Goal: Communication & Community: Ask a question

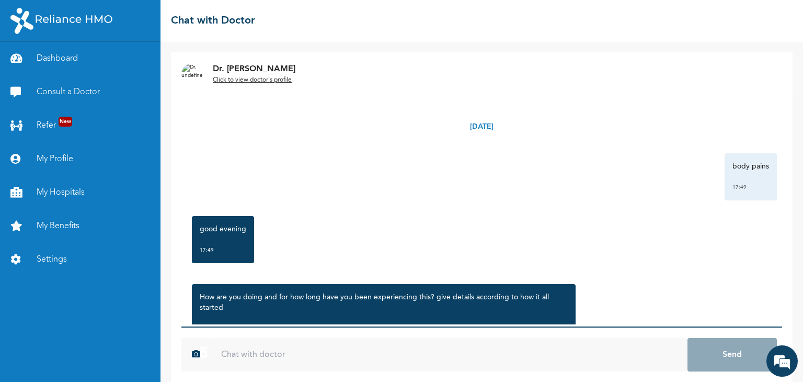
scroll to position [2034, 0]
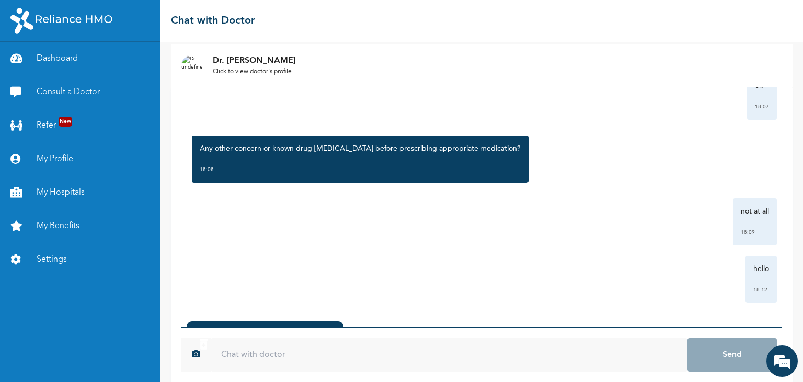
scroll to position [77, 0]
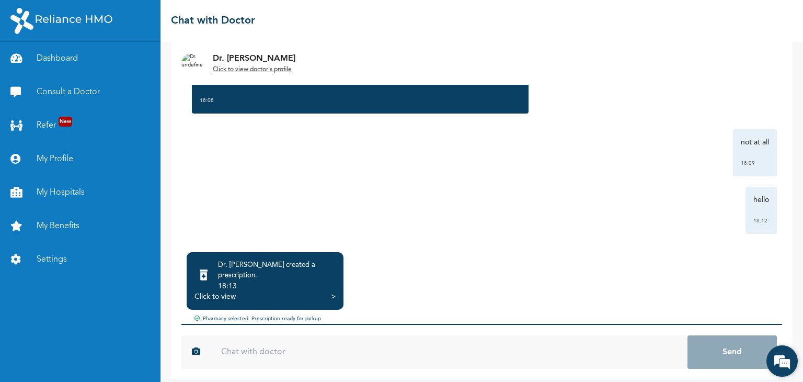
click at [782, 362] on em at bounding box center [782, 361] width 28 height 28
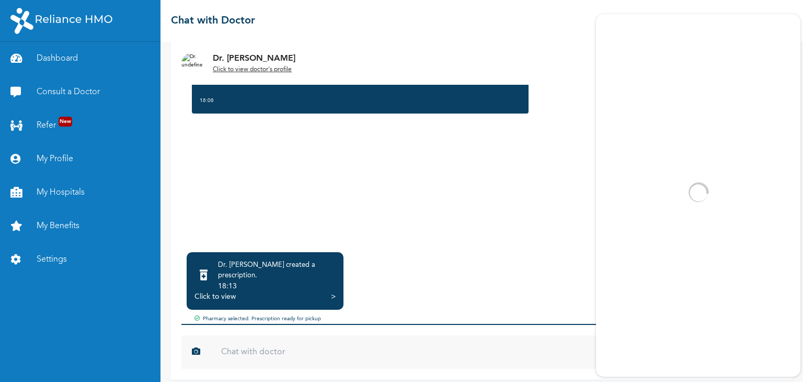
scroll to position [0, 0]
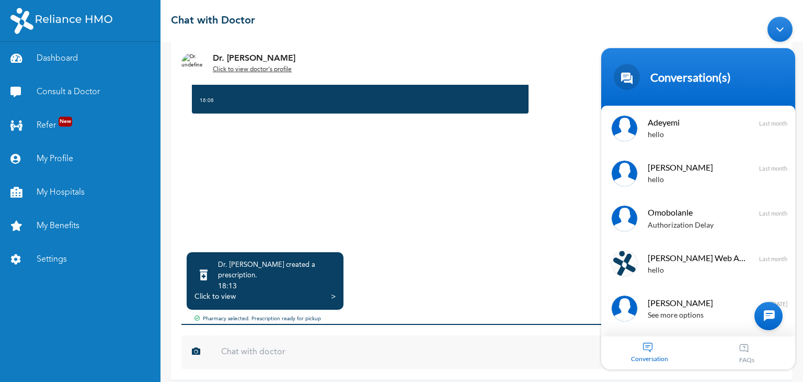
click at [768, 314] on div at bounding box center [769, 315] width 28 height 28
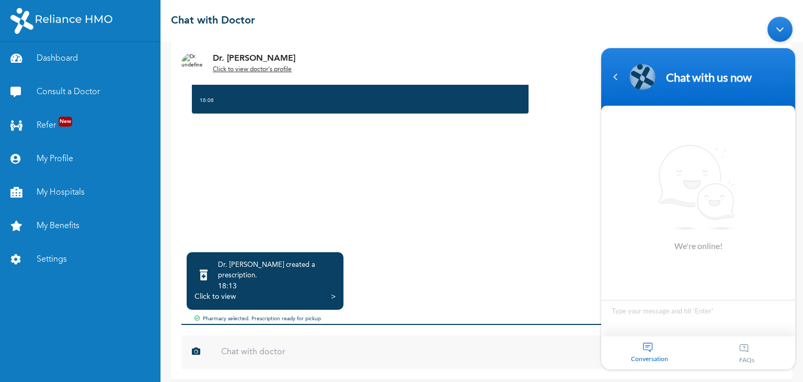
click at [636, 317] on textarea "Type your message and hit 'Enter'" at bounding box center [698, 317] width 194 height 37
type textarea "hello"
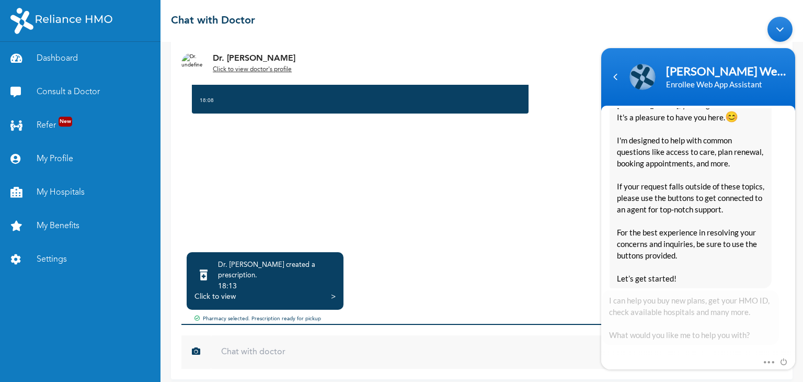
scroll to position [229, 0]
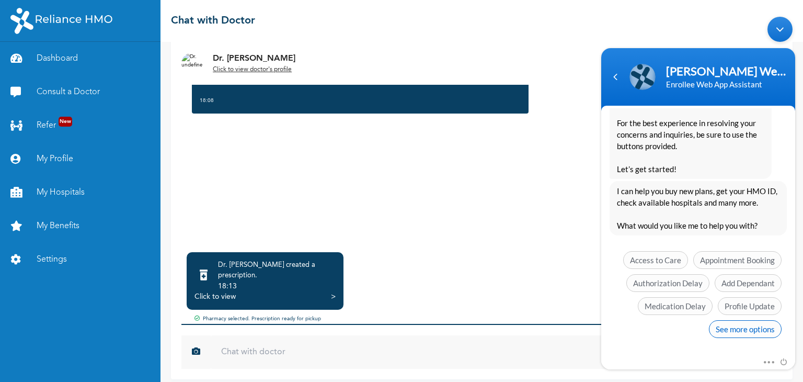
click at [739, 325] on span "See more options" at bounding box center [745, 329] width 73 height 18
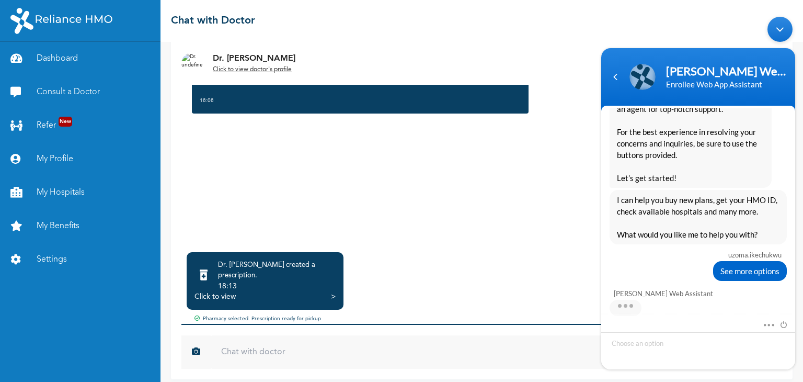
scroll to position [305, 0]
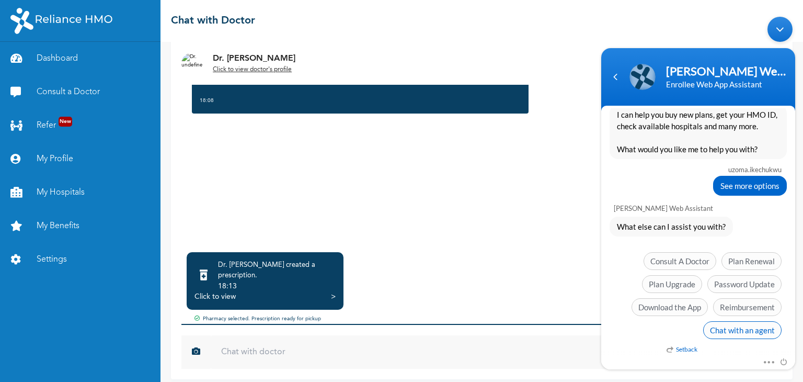
click at [741, 331] on span "Chat with an agent" at bounding box center [742, 330] width 78 height 18
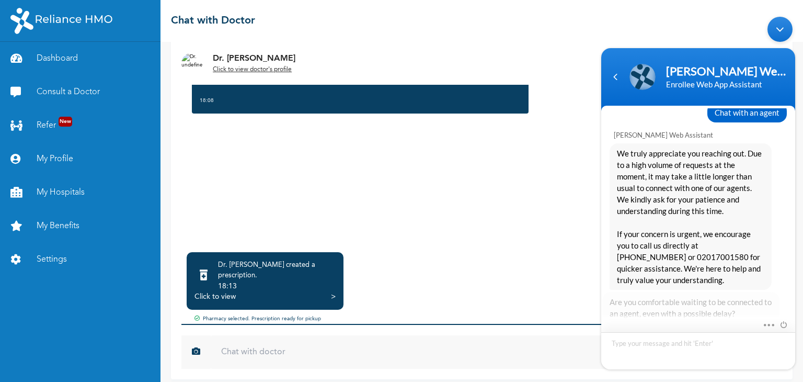
scroll to position [511, 0]
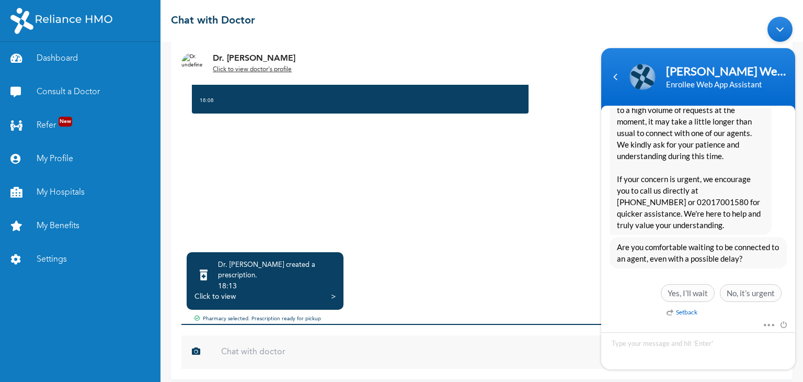
click at [796, 283] on body "Naomi Enrollee Web Assistant Enrollee Web App Assistant uzoma.ikechukwu hello N…" at bounding box center [698, 192] width 205 height 363
click at [687, 295] on span "Yes, I’ll wait" at bounding box center [688, 292] width 54 height 18
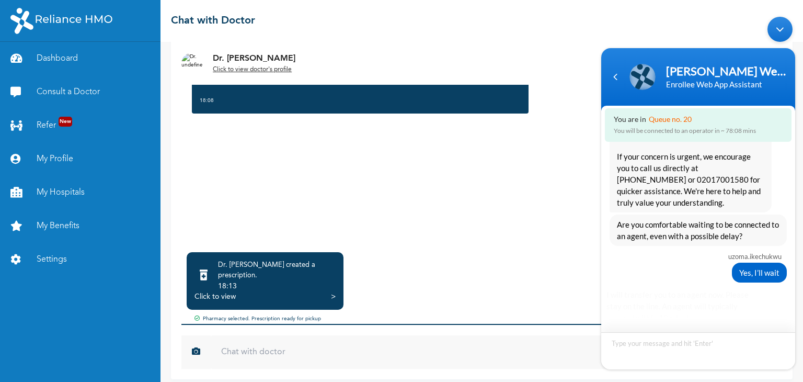
scroll to position [588, 0]
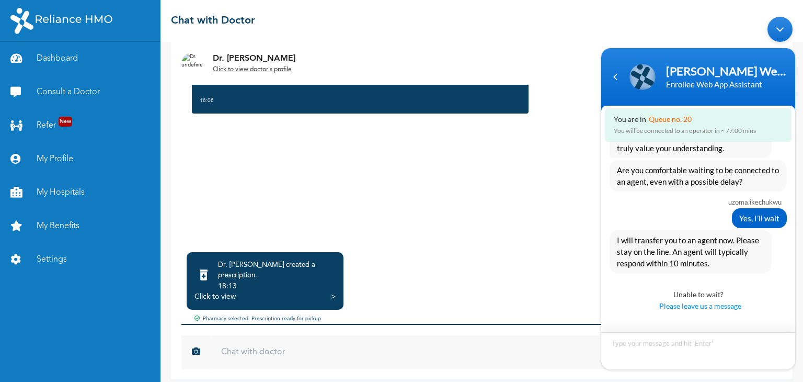
click at [628, 342] on textarea "Type your message and hit 'Enter'" at bounding box center [698, 350] width 194 height 37
type textarea "ok"
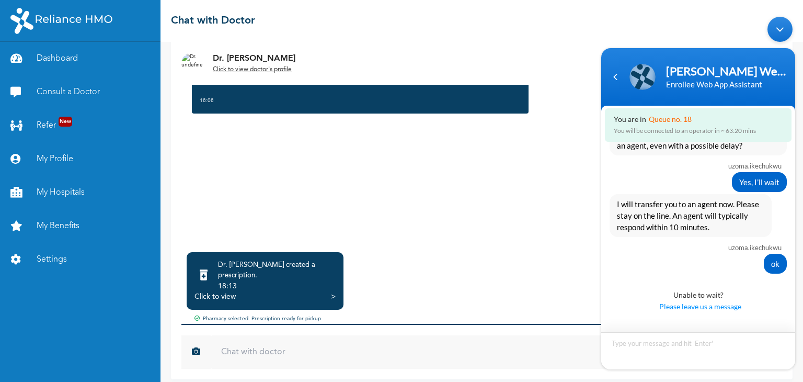
click at [648, 346] on textarea "Type your message and hit 'Enter'" at bounding box center [698, 350] width 194 height 37
drag, startPoint x: 796, startPoint y: 300, endPoint x: 638, endPoint y: 256, distance: 164.0
click at [638, 256] on body "Naomi Enrollee Web Assistant Enrollee Web App Assistant You are in Queue no. 16…" at bounding box center [698, 192] width 205 height 363
click at [638, 256] on div "ok" at bounding box center [698, 263] width 177 height 20
drag, startPoint x: 796, startPoint y: 297, endPoint x: 796, endPoint y: 276, distance: 20.9
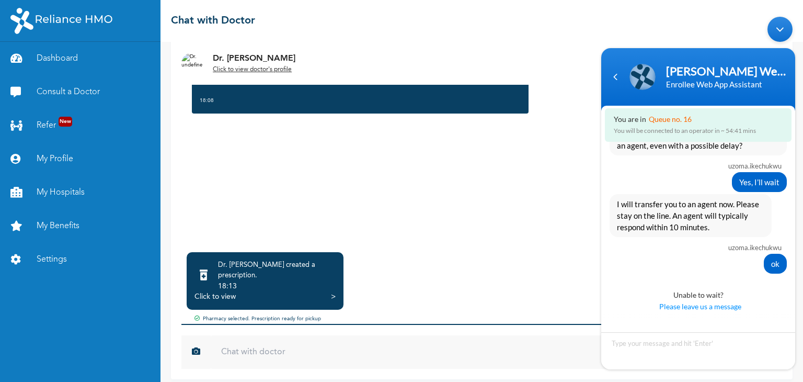
click at [796, 276] on body "Naomi Enrollee Web Assistant Enrollee Web App Assistant You are in Queue no. 16…" at bounding box center [698, 192] width 205 height 363
drag, startPoint x: 796, startPoint y: 276, endPoint x: 795, endPoint y: 286, distance: 10.0
click at [795, 286] on body "Naomi Enrollee Web Assistant Enrollee Web App Assistant You are in Queue no. 16…" at bounding box center [698, 192] width 205 height 363
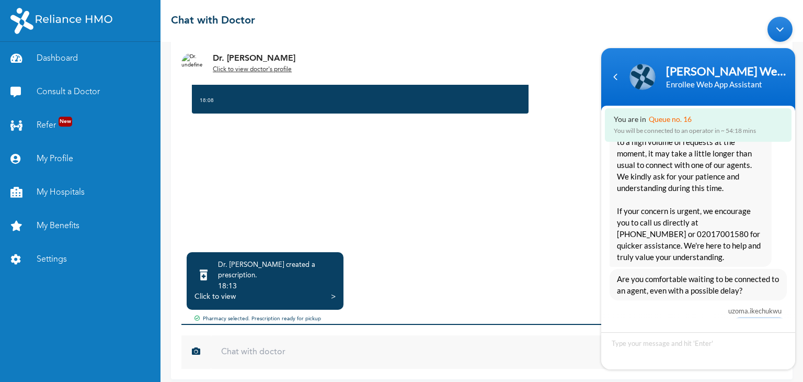
scroll to position [478, 0]
